Goal: Find specific page/section: Find specific page/section

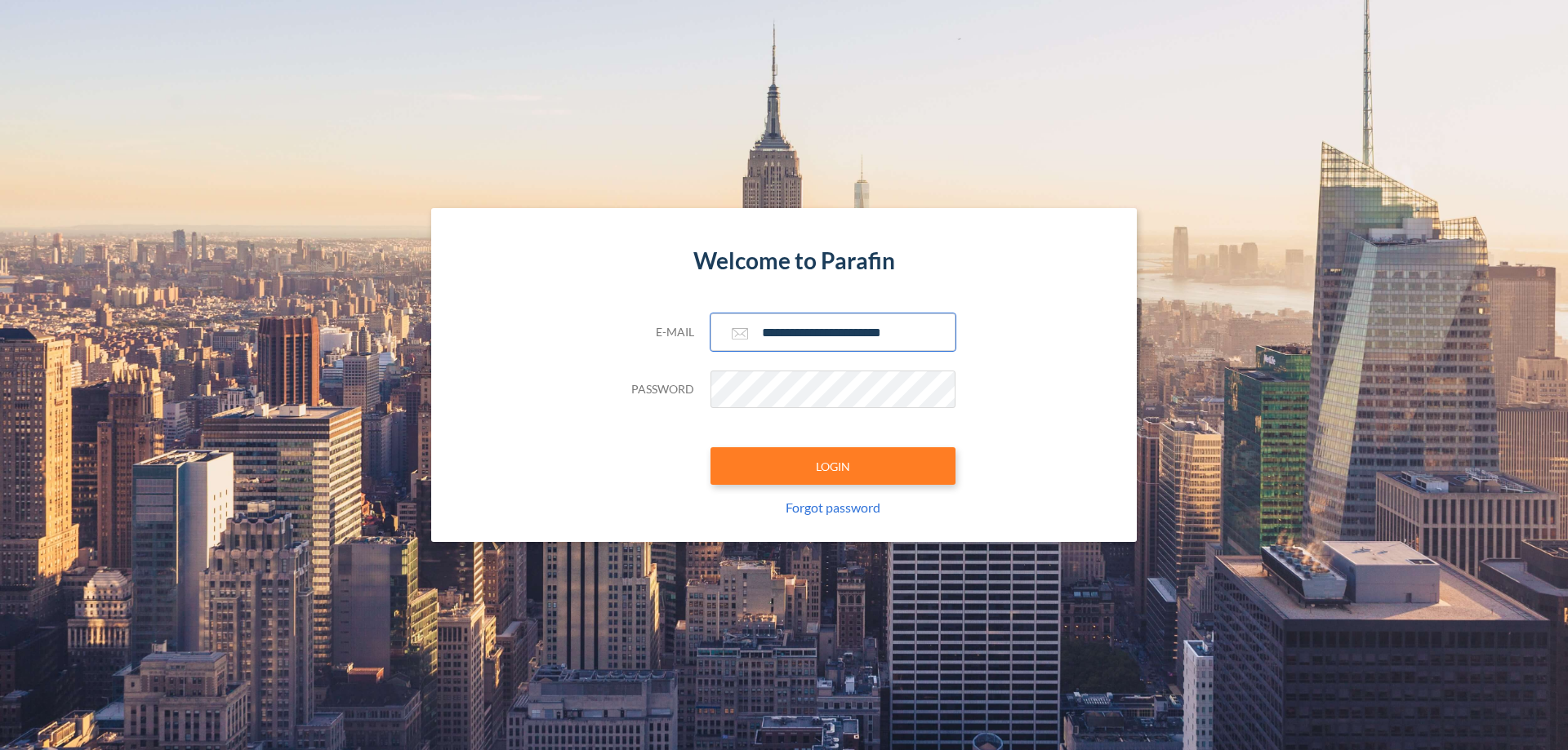
type input "**********"
click at [832, 466] on button "LOGIN" at bounding box center [832, 466] width 245 height 38
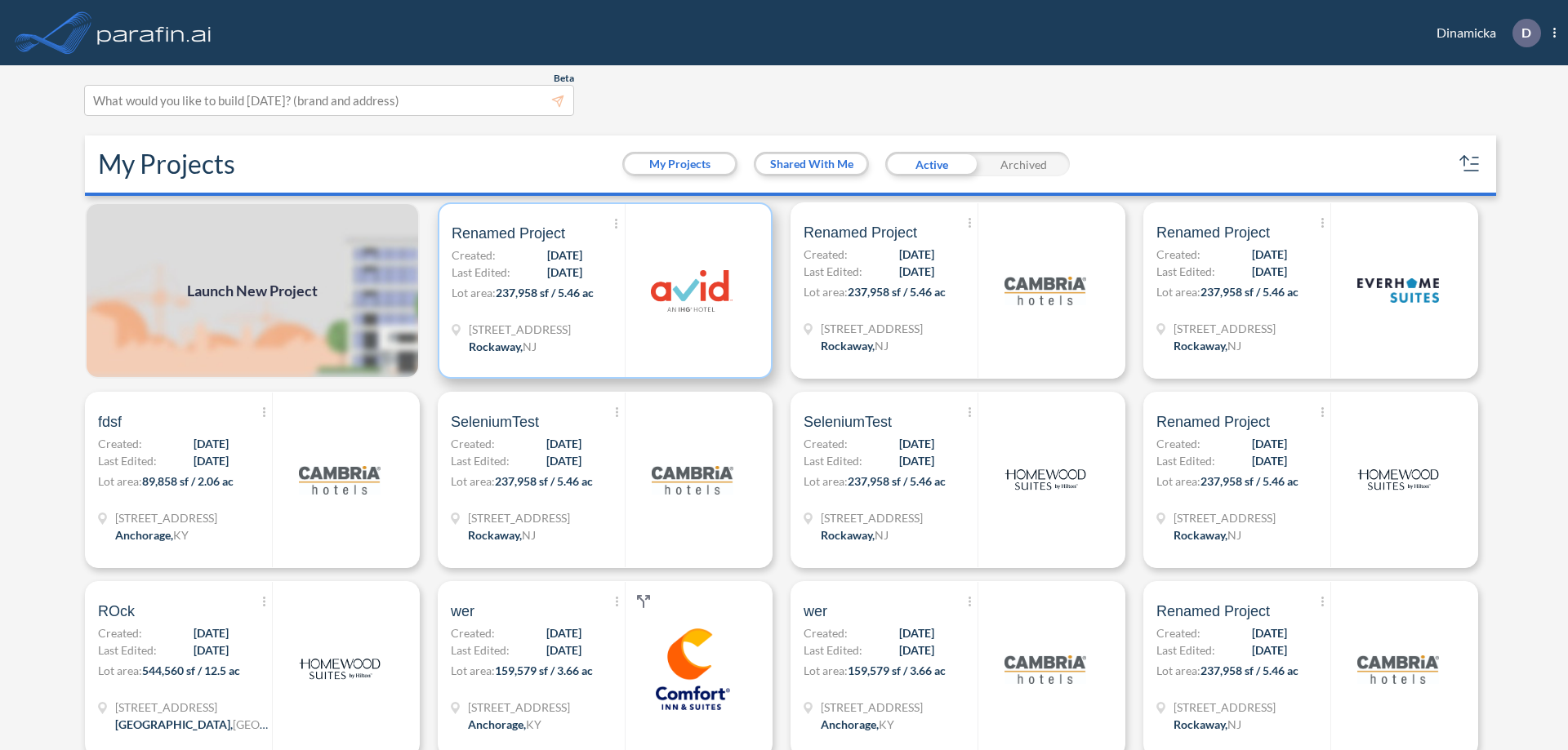
scroll to position [4, 0]
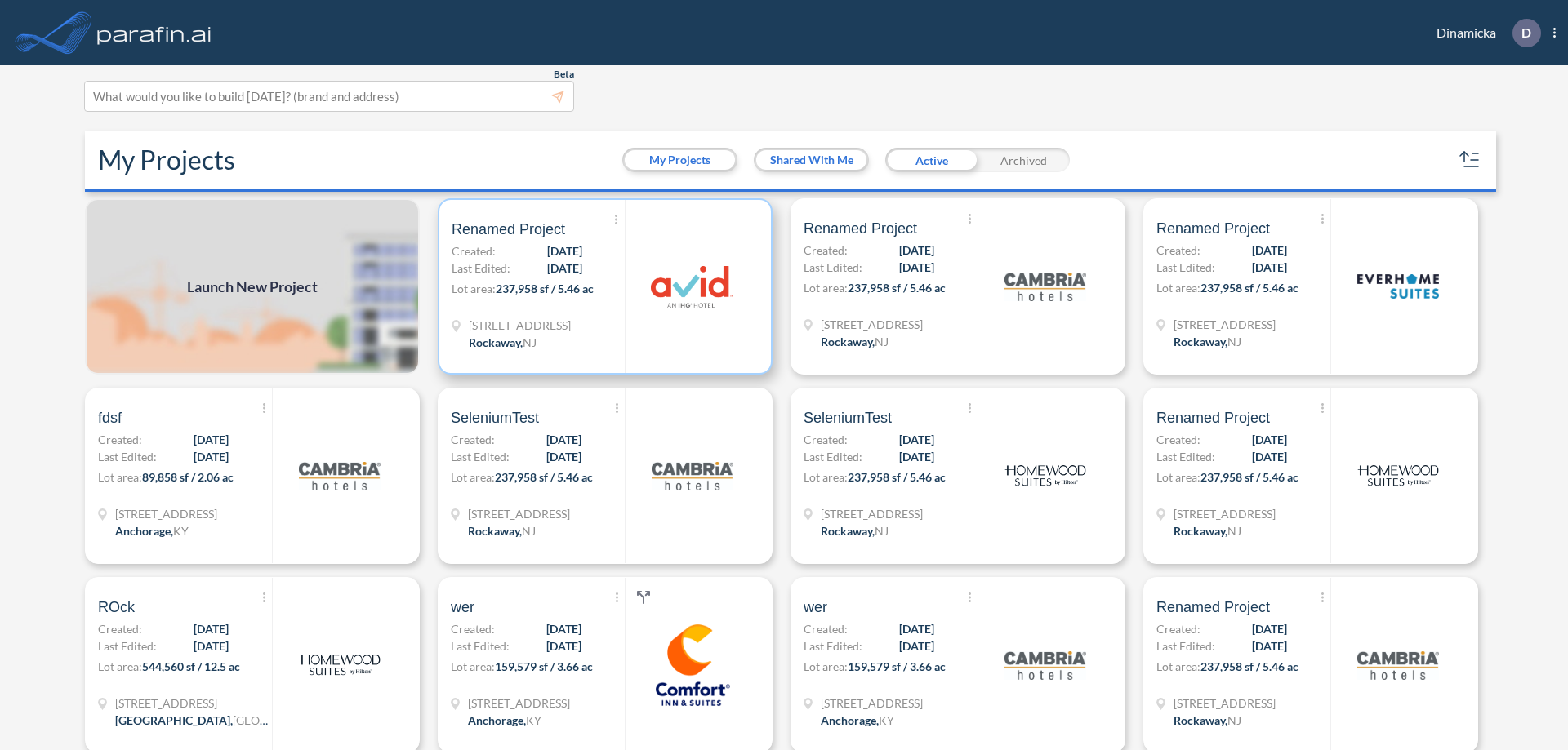
click at [602, 287] on p "Lot area: 237,958 sf / 5.46 ac" at bounding box center [538, 292] width 174 height 24
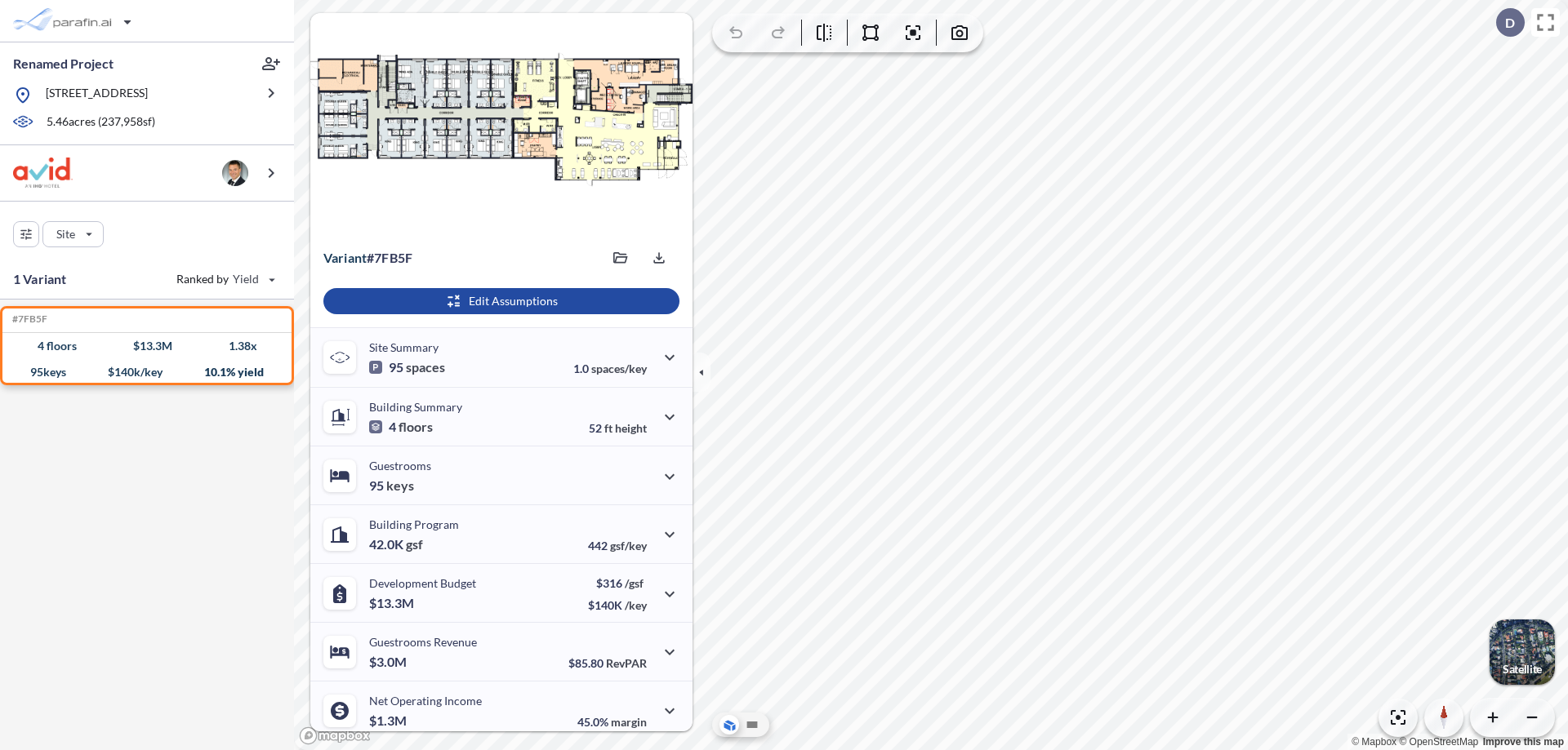
scroll to position [67, 0]
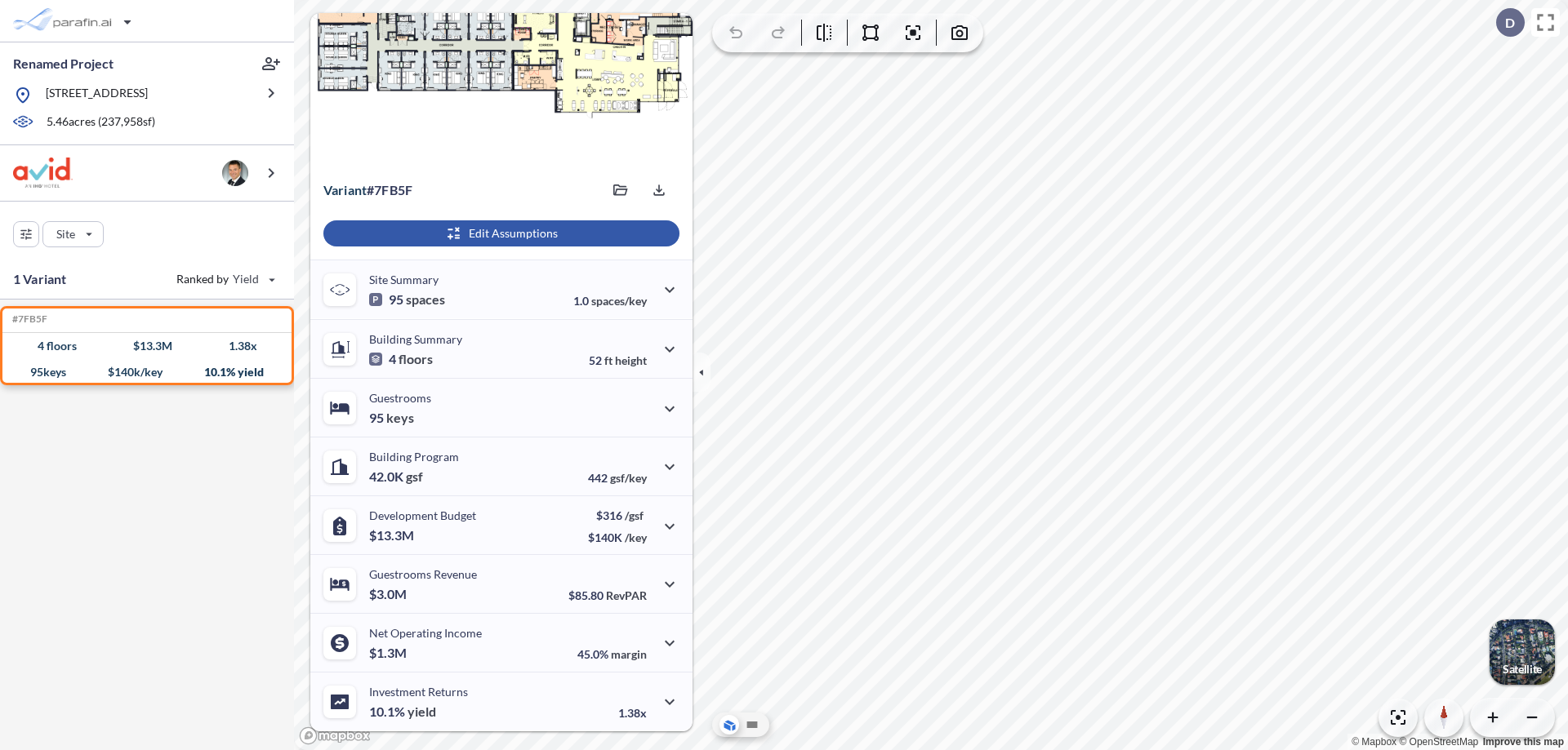
click at [499, 233] on div "button" at bounding box center [501, 233] width 356 height 26
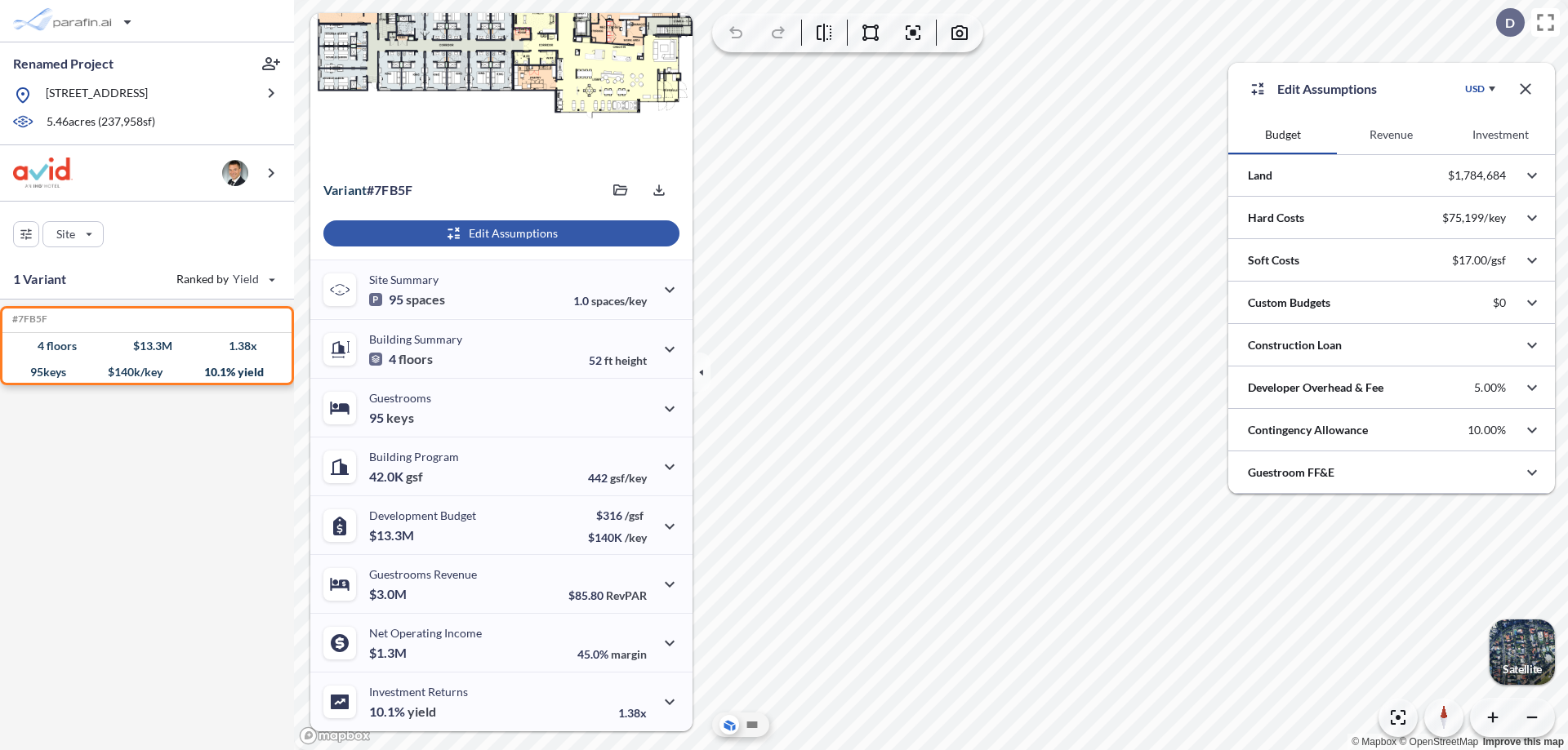
click at [1500, 135] on button "Investment" at bounding box center [1501, 135] width 109 height 39
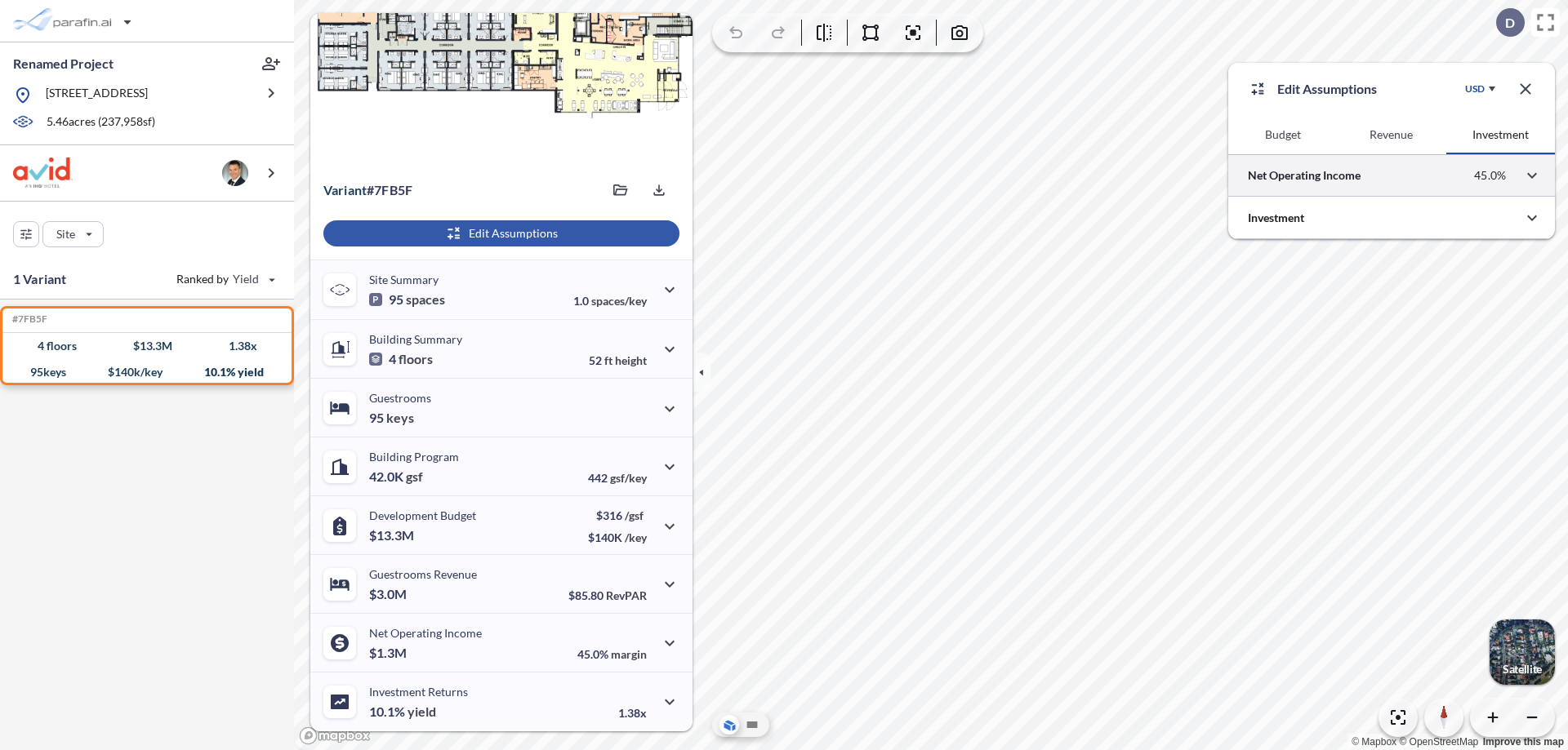
click at [1392, 175] on div at bounding box center [1392, 174] width 327 height 42
